Goal: Check status: Check status

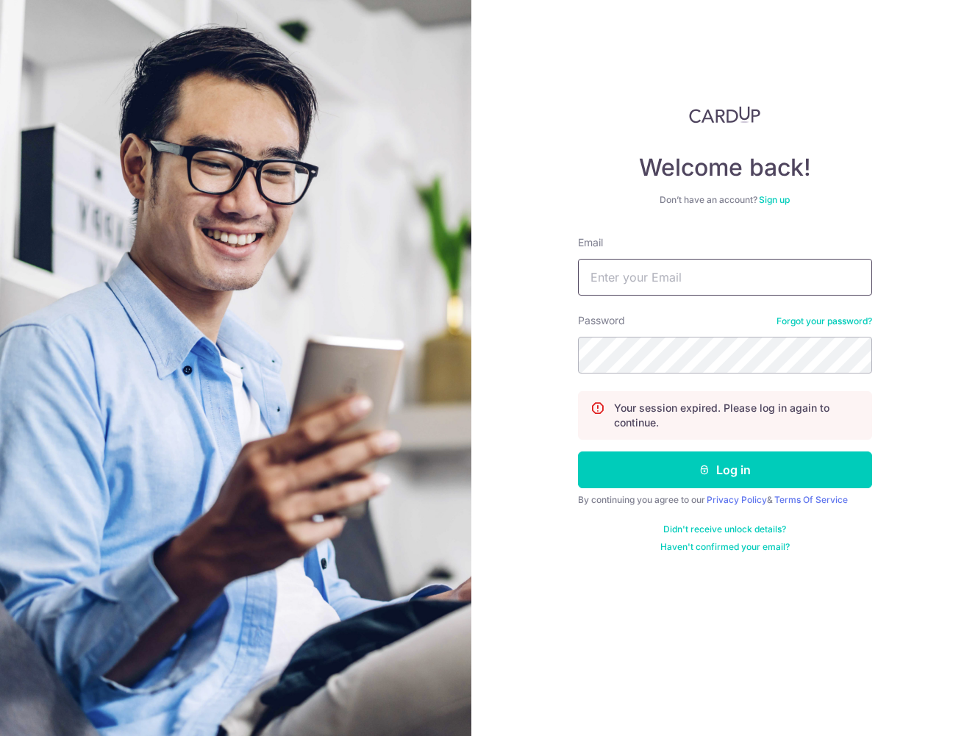
click at [687, 279] on input "Email" at bounding box center [725, 277] width 294 height 37
type input "[EMAIL_ADDRESS][DOMAIN_NAME]"
click at [578, 452] on button "Log in" at bounding box center [725, 470] width 294 height 37
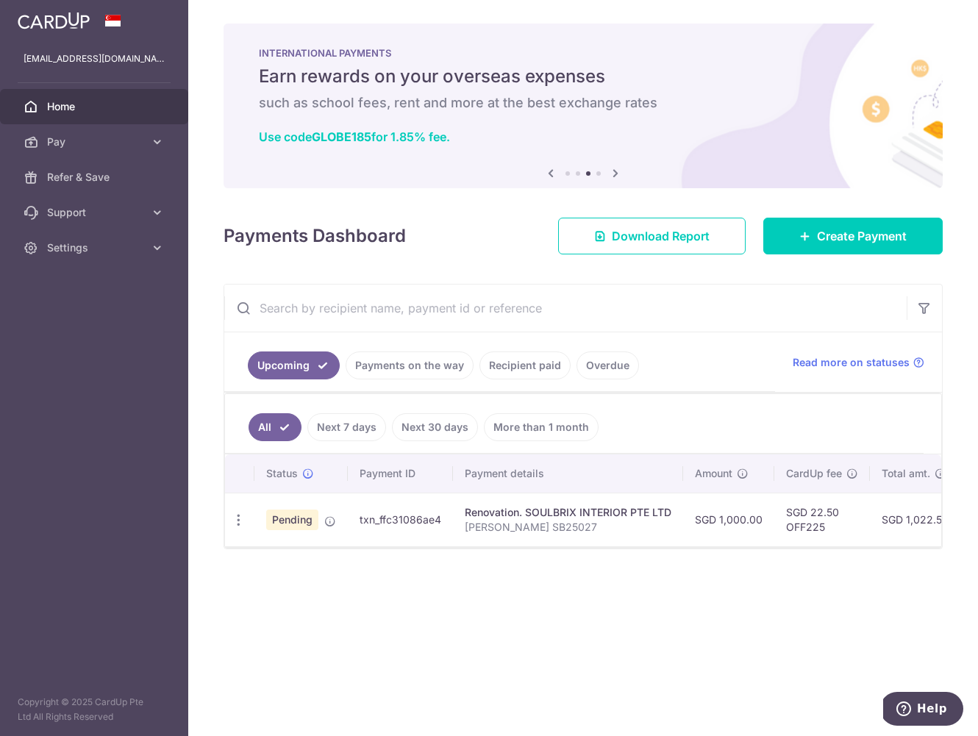
click at [411, 515] on td "txn_ffc31086ae4" at bounding box center [400, 520] width 105 height 54
click at [237, 521] on icon "button" at bounding box center [238, 520] width 15 height 15
click at [555, 627] on div "Status Payment ID Payment details Amount CardUp fee Total amt. Charge date Due …" at bounding box center [583, 561] width 716 height 212
click at [425, 366] on link "Payments on the way" at bounding box center [410, 366] width 128 height 28
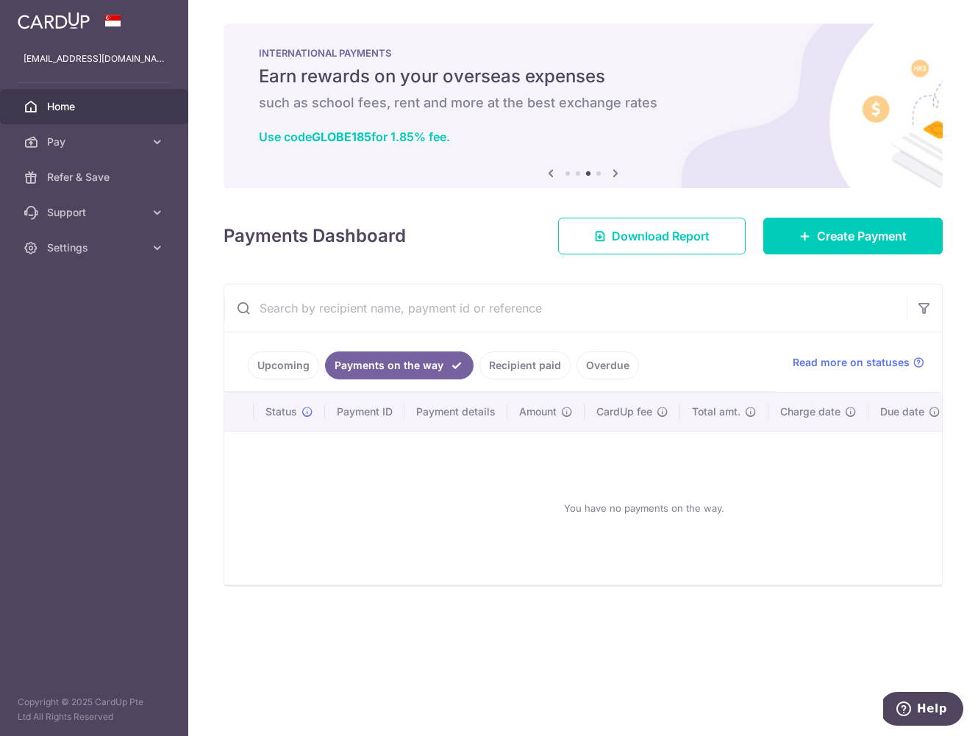
click at [505, 360] on link "Recipient paid" at bounding box center [525, 366] width 91 height 28
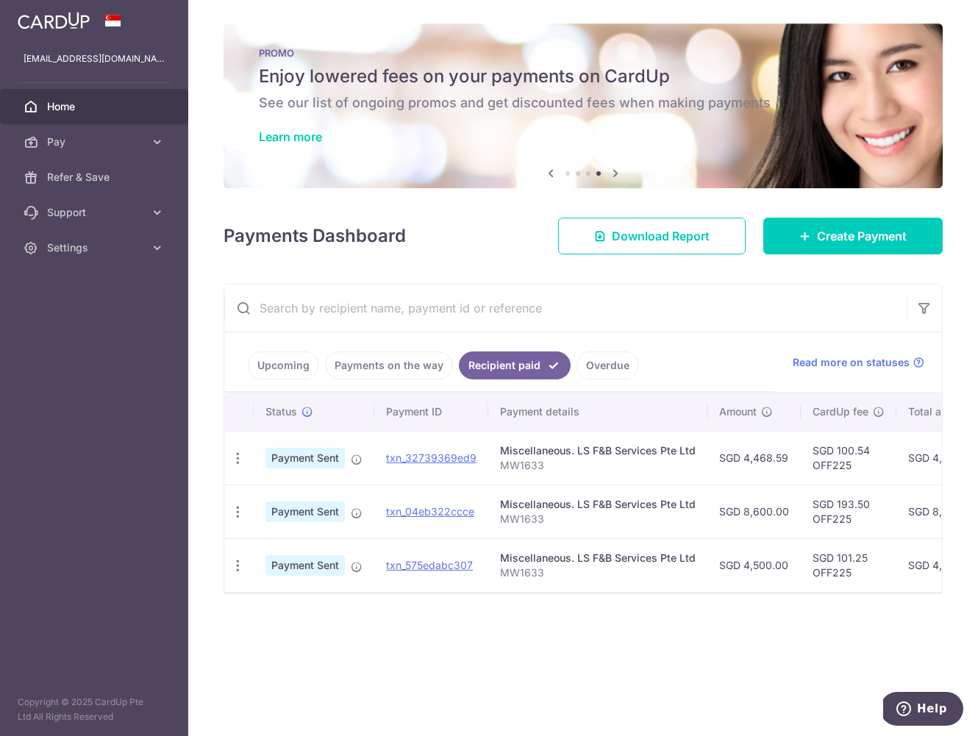
click at [278, 363] on link "Upcoming" at bounding box center [283, 366] width 71 height 28
